Goal: Use online tool/utility: Utilize a website feature to perform a specific function

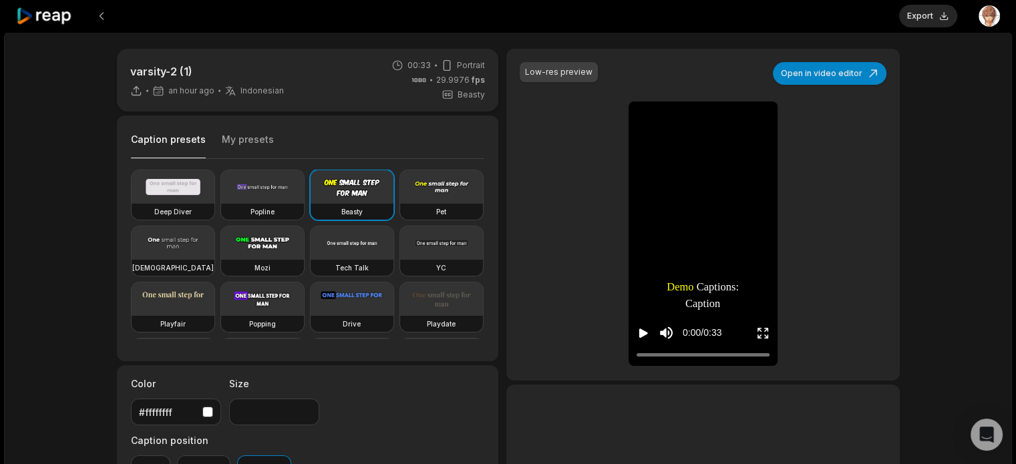
scroll to position [217, 0]
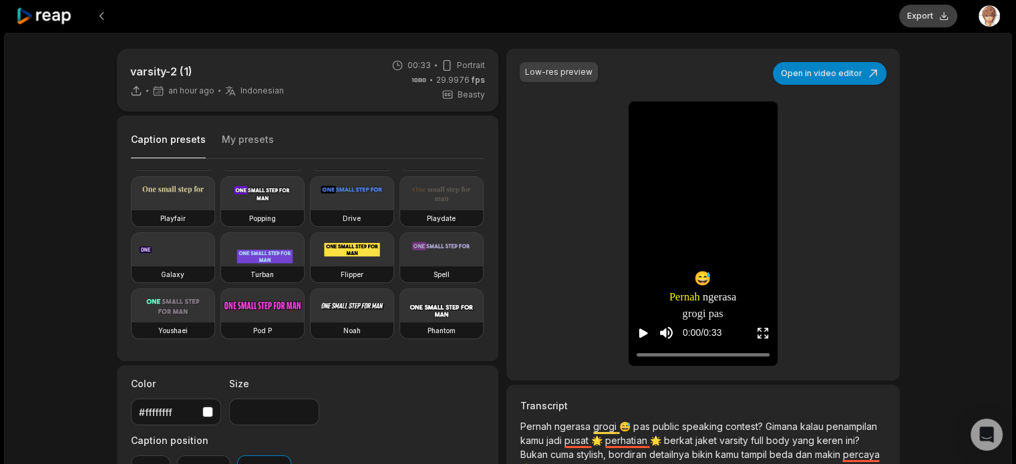
click at [930, 16] on button "Export" at bounding box center [928, 16] width 58 height 23
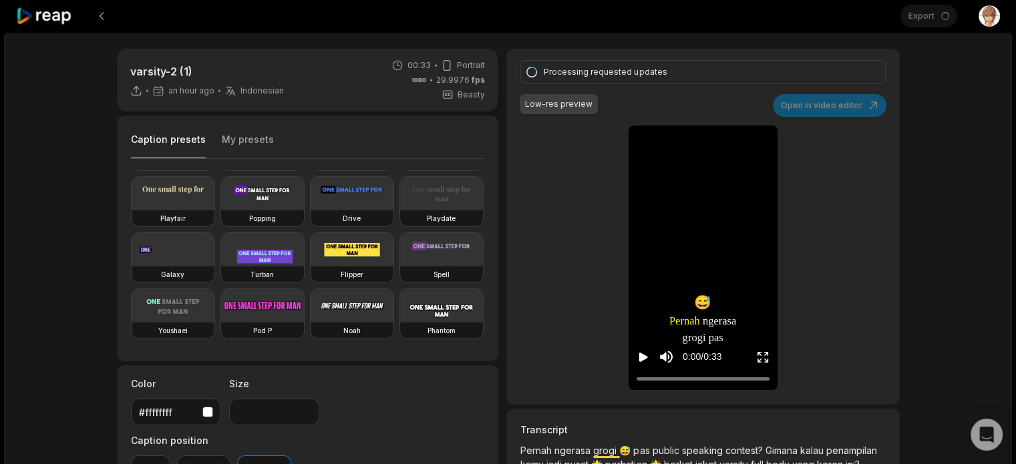
type input "**"
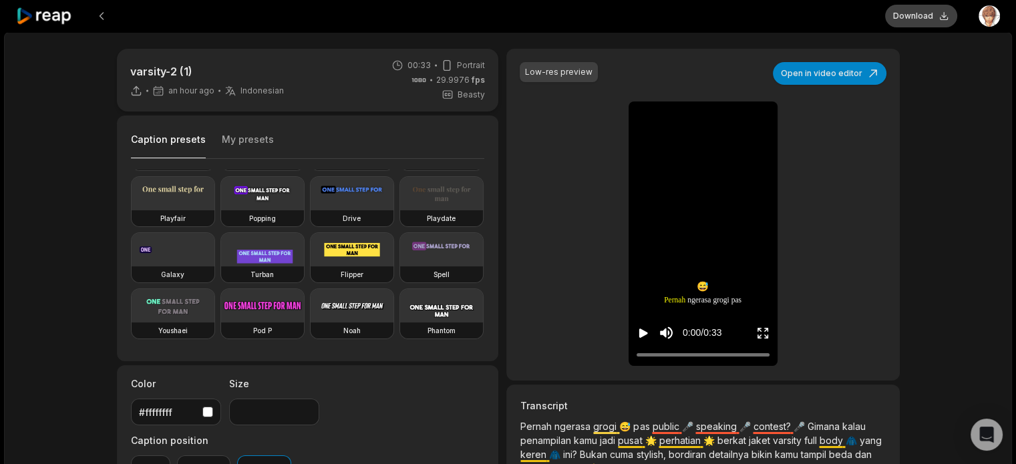
click at [922, 11] on button "Download" at bounding box center [921, 16] width 72 height 23
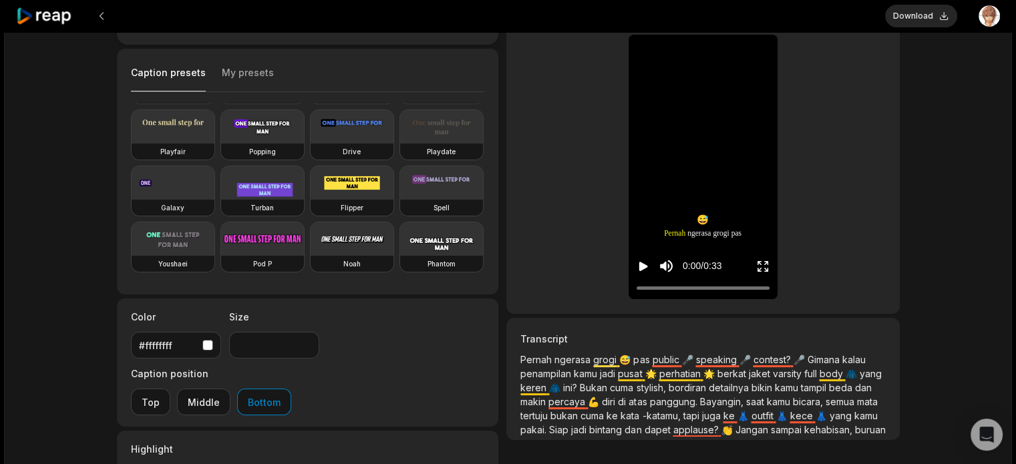
scroll to position [239, 0]
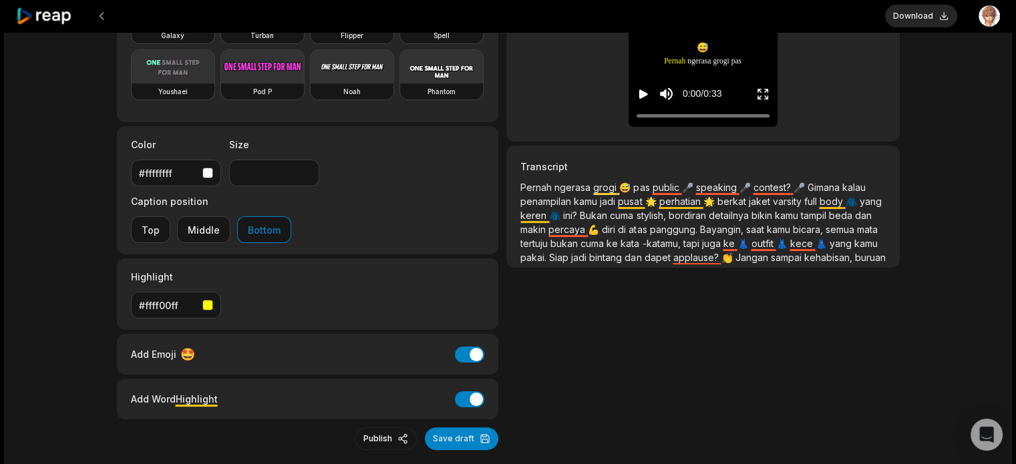
click at [588, 233] on span "percaya" at bounding box center [568, 229] width 39 height 11
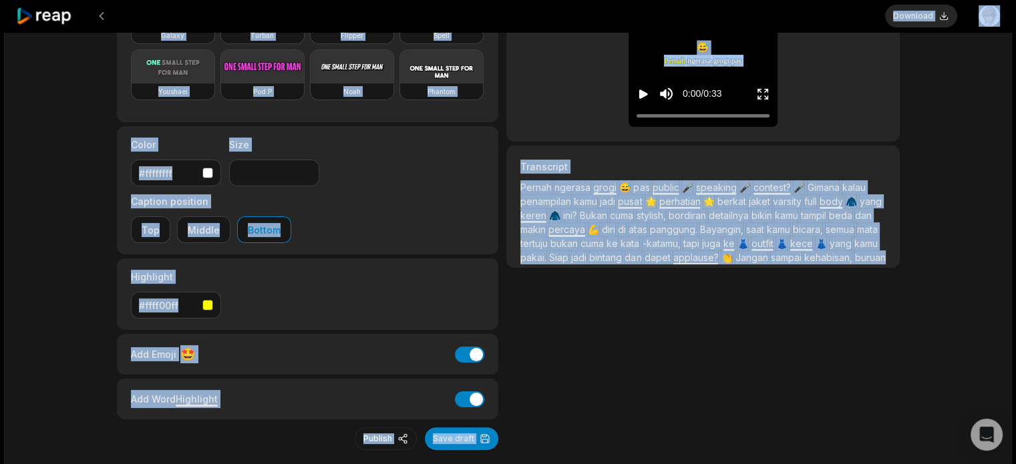
click at [588, 233] on span "percaya" at bounding box center [568, 229] width 39 height 11
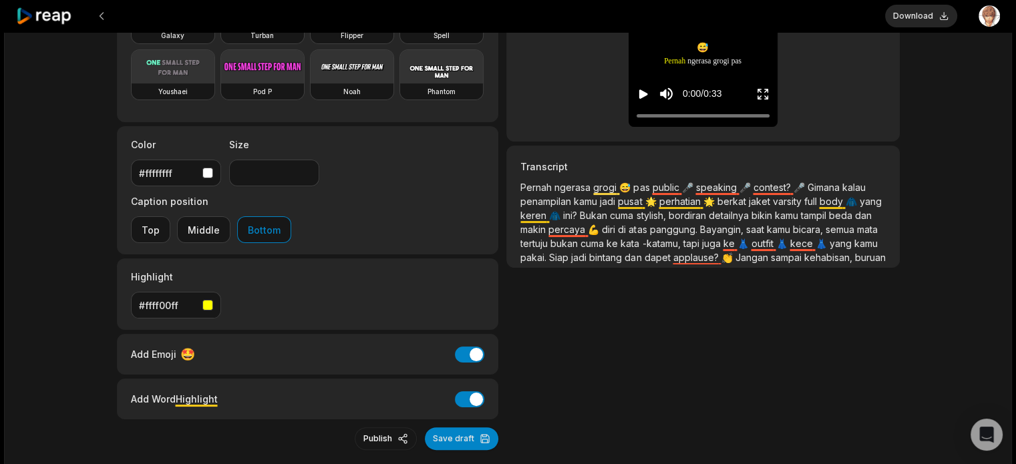
scroll to position [0, 0]
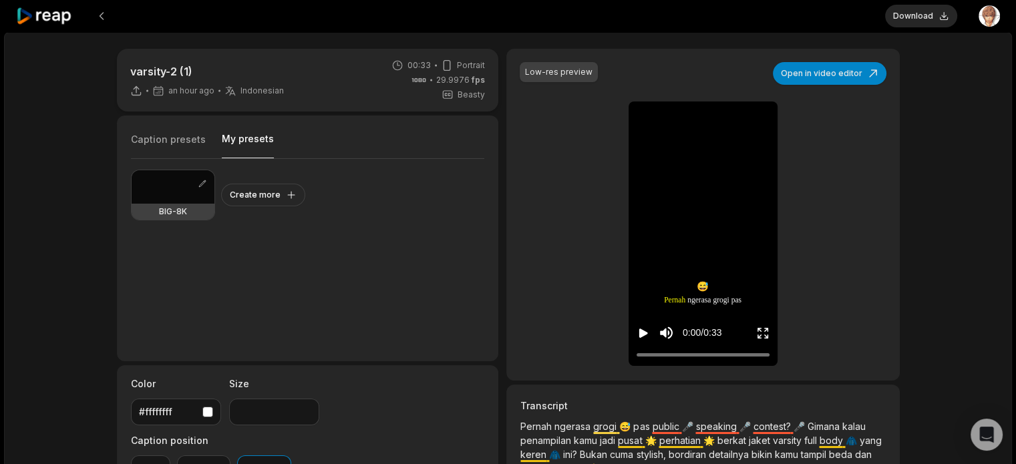
click at [262, 147] on button "My presets" at bounding box center [248, 145] width 52 height 26
click at [171, 141] on button "Caption presets" at bounding box center [168, 145] width 75 height 25
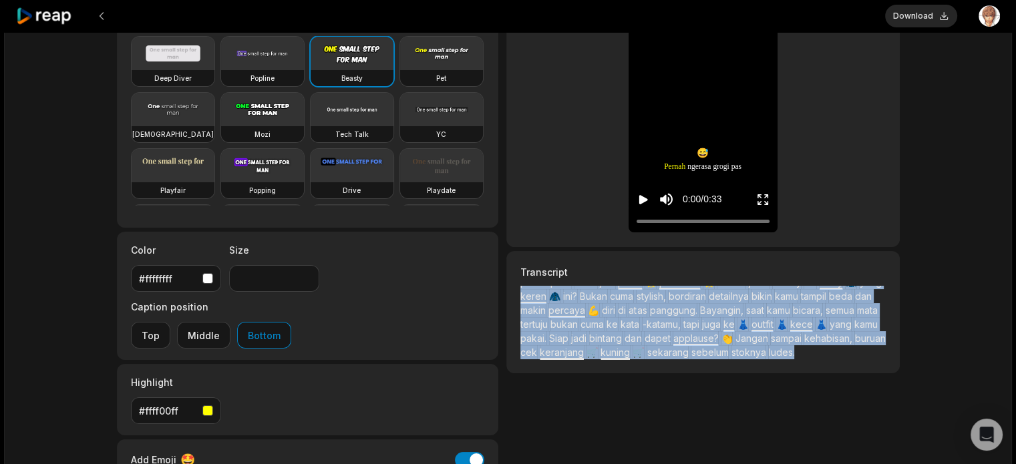
scroll to position [38, 0]
drag, startPoint x: 517, startPoint y: 287, endPoint x: 847, endPoint y: 353, distance: 336.0
click at [847, 353] on div "Transcript Pernah ngerasa grogi 😅 pas public 🎤 speaking 🎤 contest? 🎤 Gimana kal…" at bounding box center [702, 312] width 393 height 122
copy p "Pernah ngerasa grogi 😅 pas public 🎤 speaking 🎤 contest? 🎤 Gimana kalau penampil…"
click at [62, 17] on icon at bounding box center [44, 16] width 57 height 18
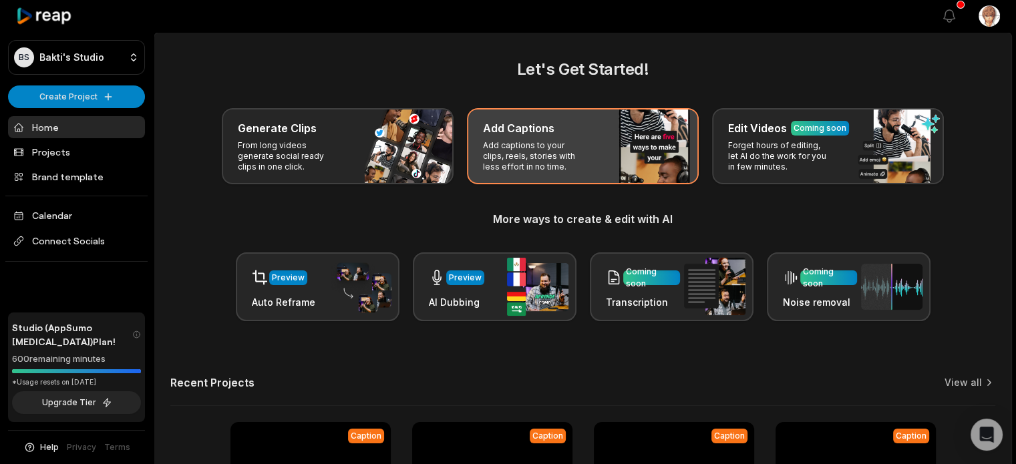
click at [573, 154] on p "Add captions to your clips, reels, stories with less effort in no time." at bounding box center [535, 156] width 104 height 32
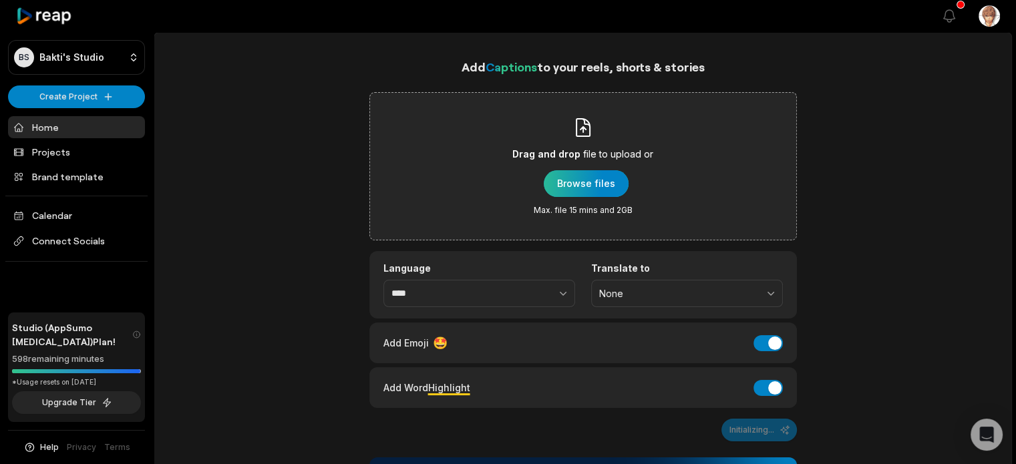
click at [580, 177] on div "button" at bounding box center [586, 183] width 85 height 27
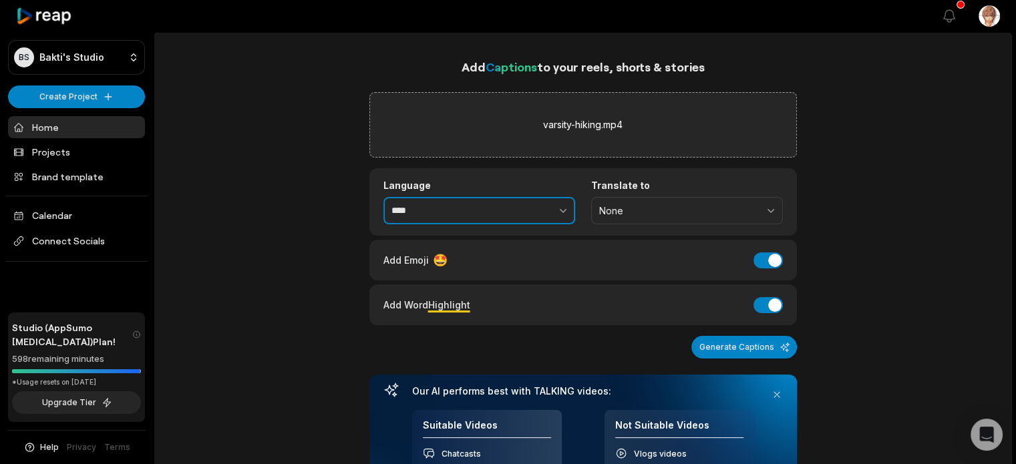
click at [541, 219] on button "button" at bounding box center [534, 211] width 82 height 28
type input "**********"
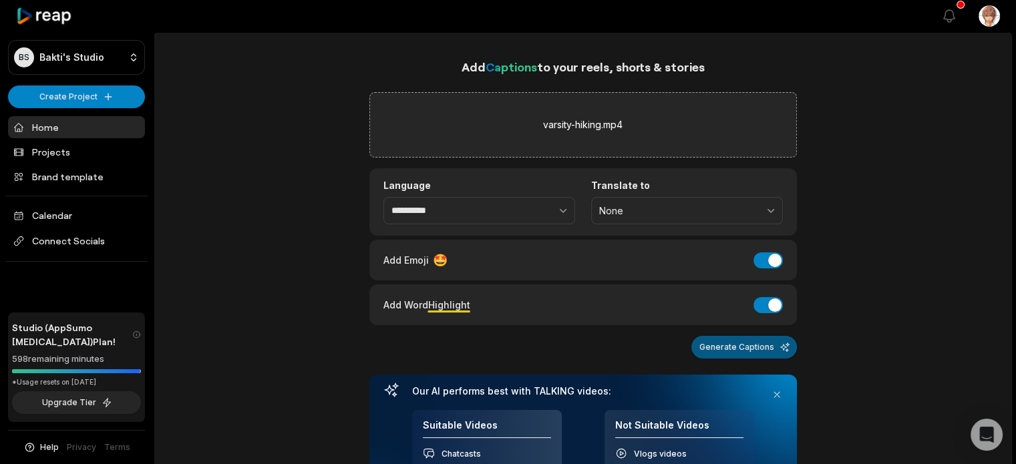
click at [751, 347] on button "Generate Captions" at bounding box center [745, 347] width 106 height 23
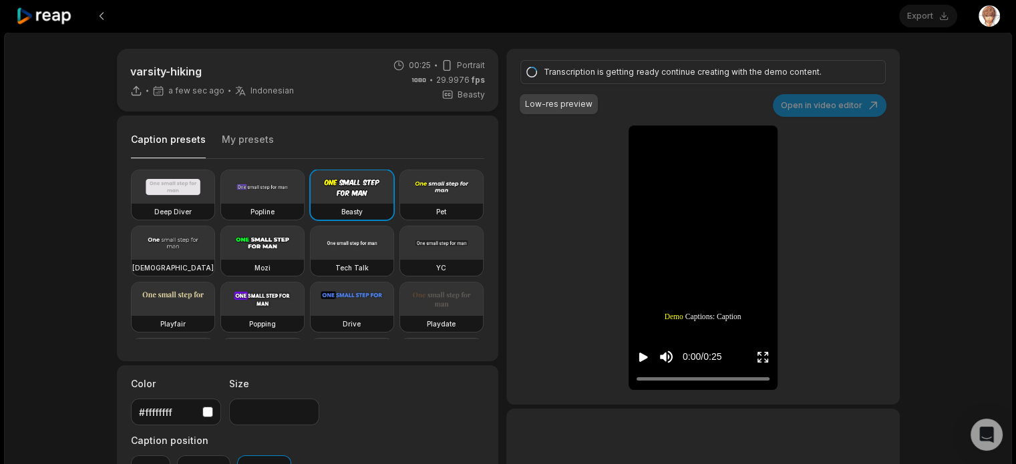
click at [644, 358] on icon "Play video" at bounding box center [643, 357] width 9 height 9
drag, startPoint x: 645, startPoint y: 380, endPoint x: 633, endPoint y: 380, distance: 11.4
click at [633, 380] on div "0:00 / 0:25" at bounding box center [703, 354] width 149 height 72
click at [639, 358] on icon "Pause video" at bounding box center [643, 357] width 13 height 13
click at [639, 358] on icon "Play video" at bounding box center [643, 357] width 9 height 9
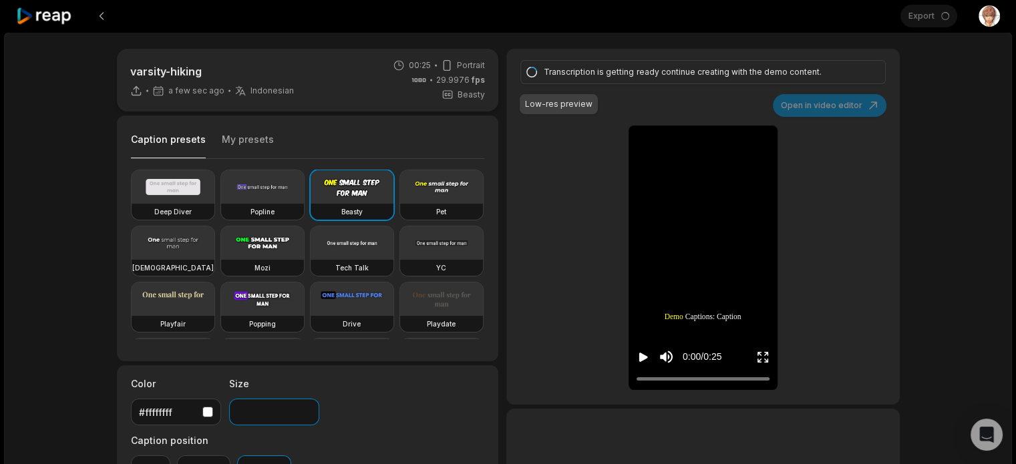
drag, startPoint x: 263, startPoint y: 410, endPoint x: 191, endPoint y: 395, distance: 73.6
click at [191, 395] on div "Color #ffffffff Size ** Caption position Top Middle Bottom" at bounding box center [308, 429] width 382 height 128
click at [639, 360] on icon "Play video" at bounding box center [643, 357] width 9 height 9
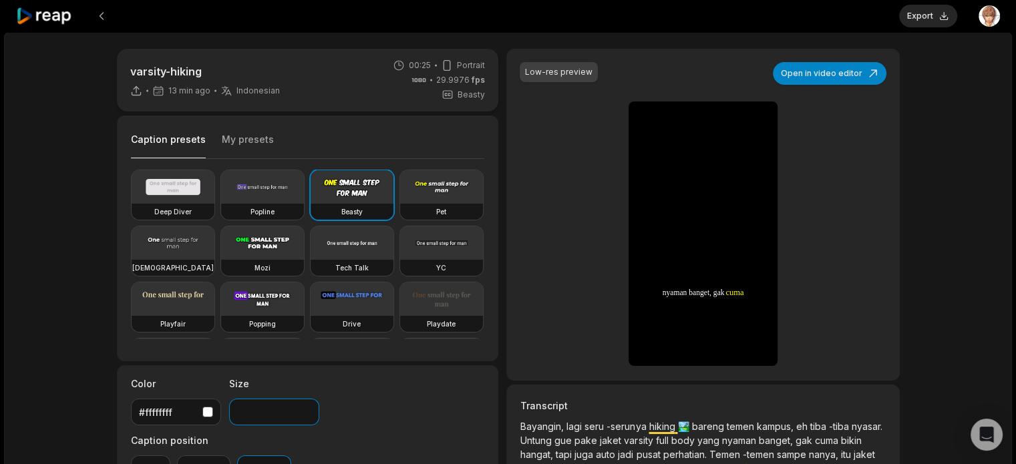
drag, startPoint x: 257, startPoint y: 401, endPoint x: 179, endPoint y: 392, distance: 78.7
click at [179, 392] on div "Color #ffffffff Size ** Caption position Top Middle Bottom" at bounding box center [308, 429] width 382 height 128
click at [923, 11] on button "Export" at bounding box center [928, 16] width 58 height 23
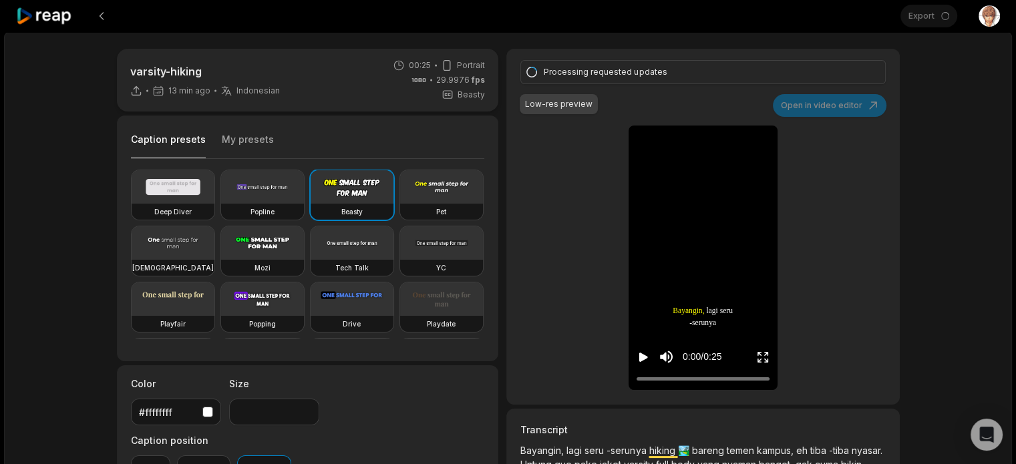
type input "**"
